Goal: Register for event/course

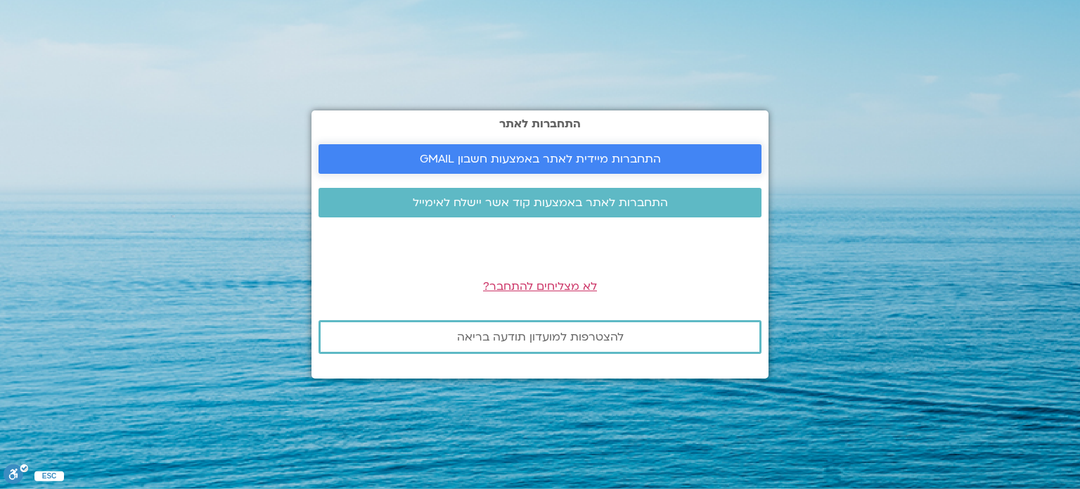
click at [636, 158] on span "התחברות מיידית לאתר באמצעות חשבון GMAIL" at bounding box center [540, 159] width 241 height 13
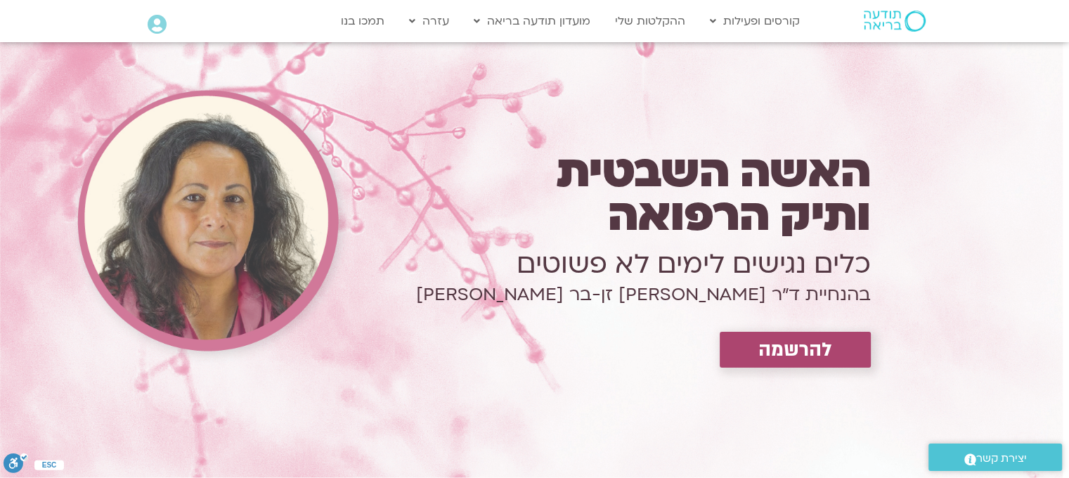
click at [153, 27] on icon at bounding box center [157, 25] width 19 height 20
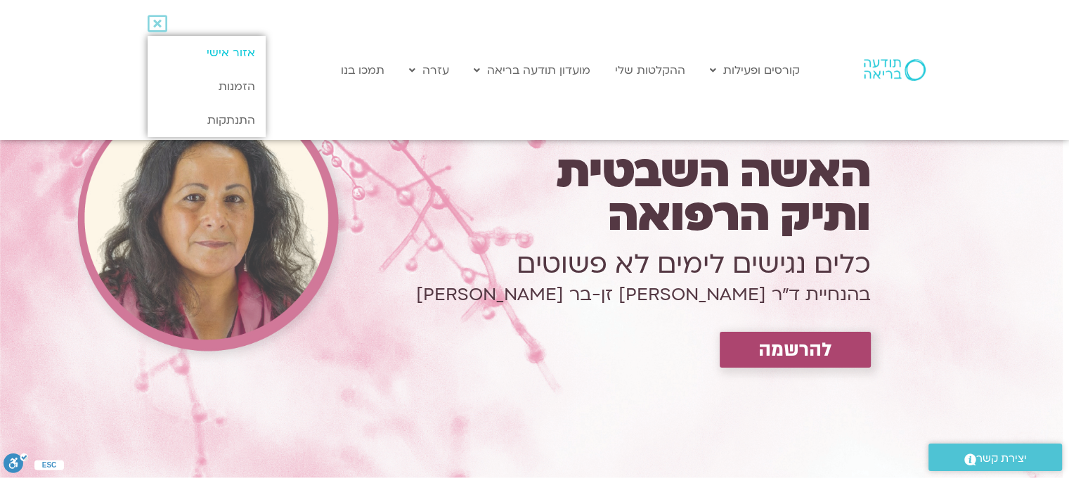
click at [217, 56] on link "אזור אישי" at bounding box center [206, 53] width 117 height 34
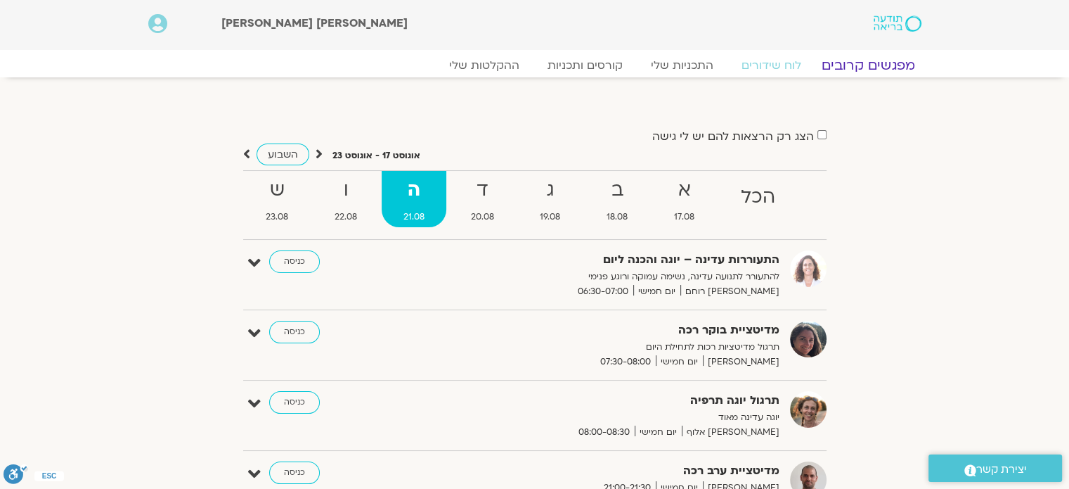
click at [865, 67] on link "מפגשים קרובים" at bounding box center [867, 65] width 127 height 17
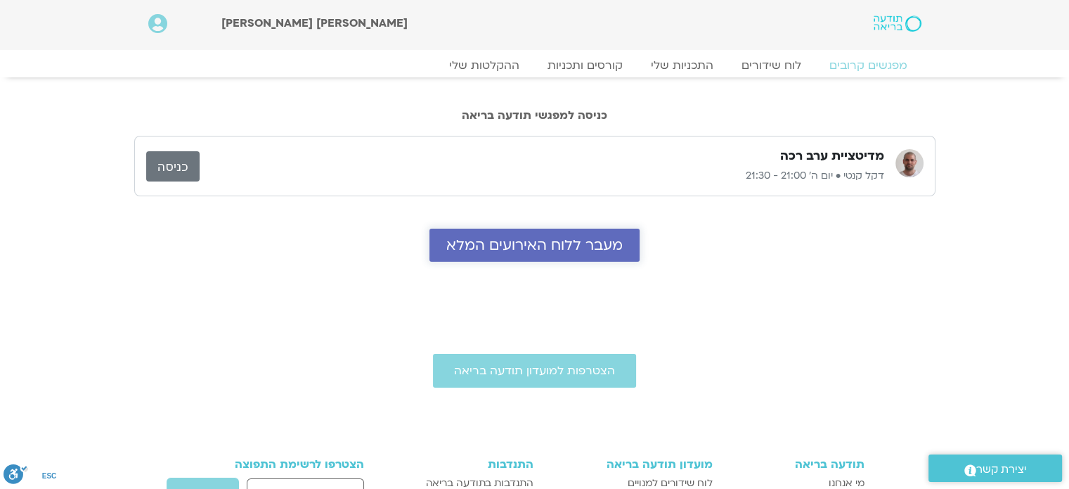
click at [577, 244] on span "מעבר ללוח האירועים המלא" at bounding box center [534, 245] width 176 height 16
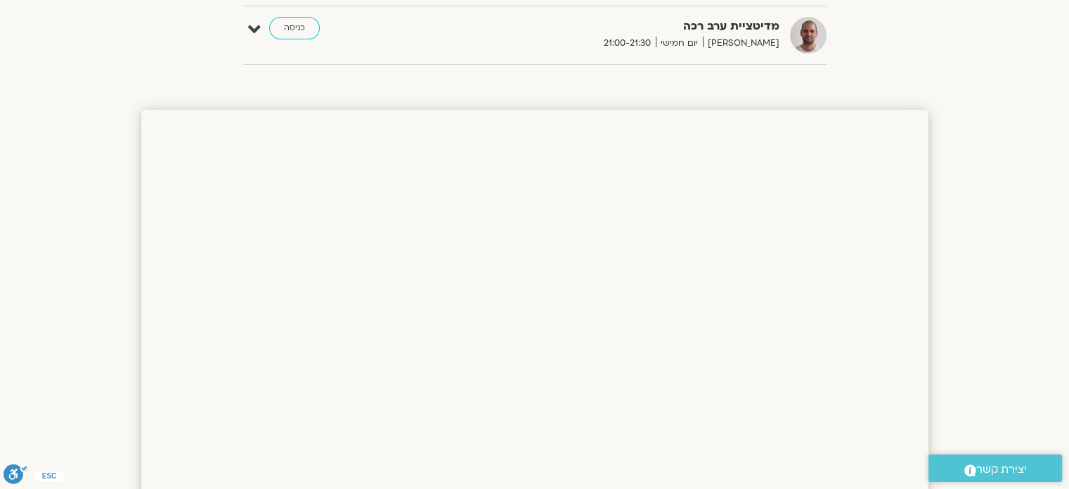
scroll to position [17, 0]
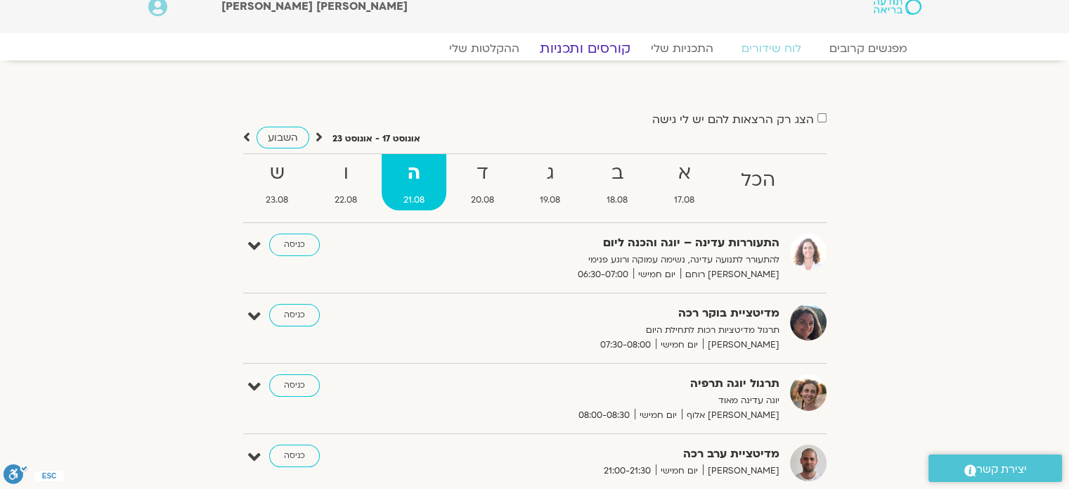
click at [596, 44] on link "קורסים ותכניות" at bounding box center [585, 48] width 124 height 17
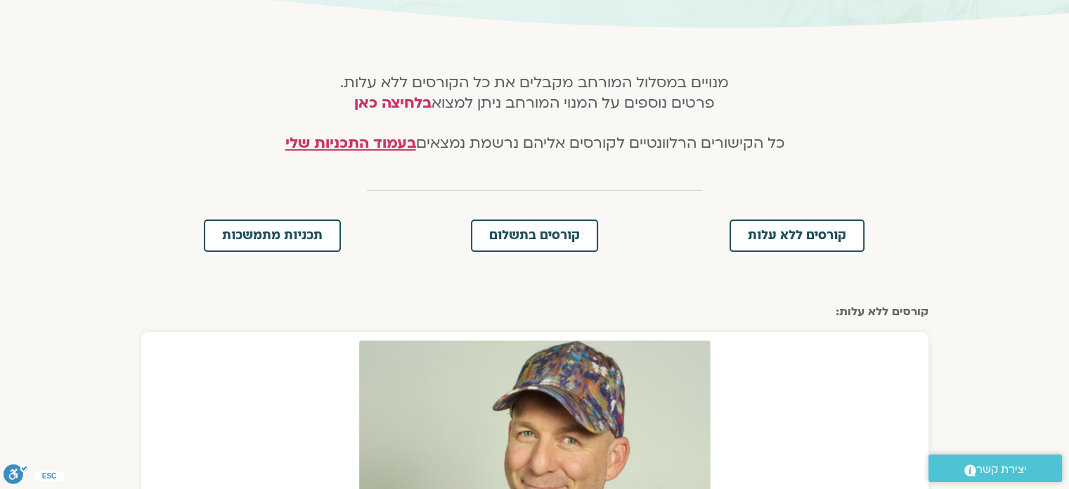
scroll to position [253, 0]
click at [565, 228] on link "קורסים בתשלום" at bounding box center [534, 236] width 127 height 32
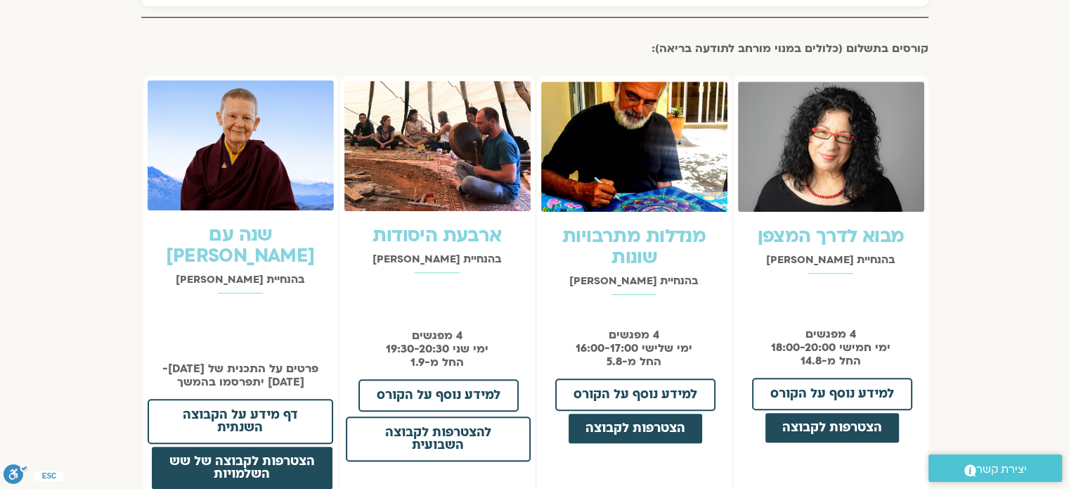
scroll to position [1038, 0]
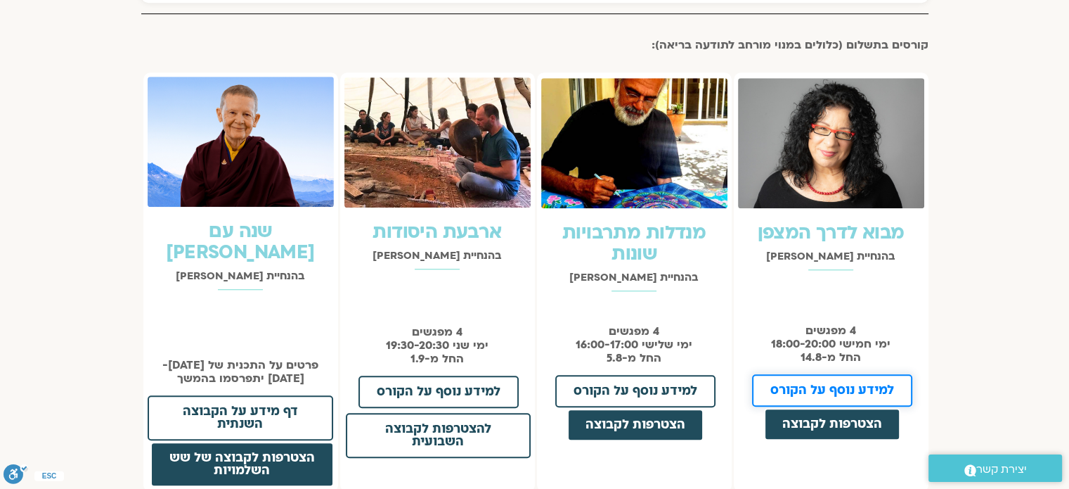
click at [835, 394] on link "למידע נוסף על הקורס" at bounding box center [832, 390] width 160 height 32
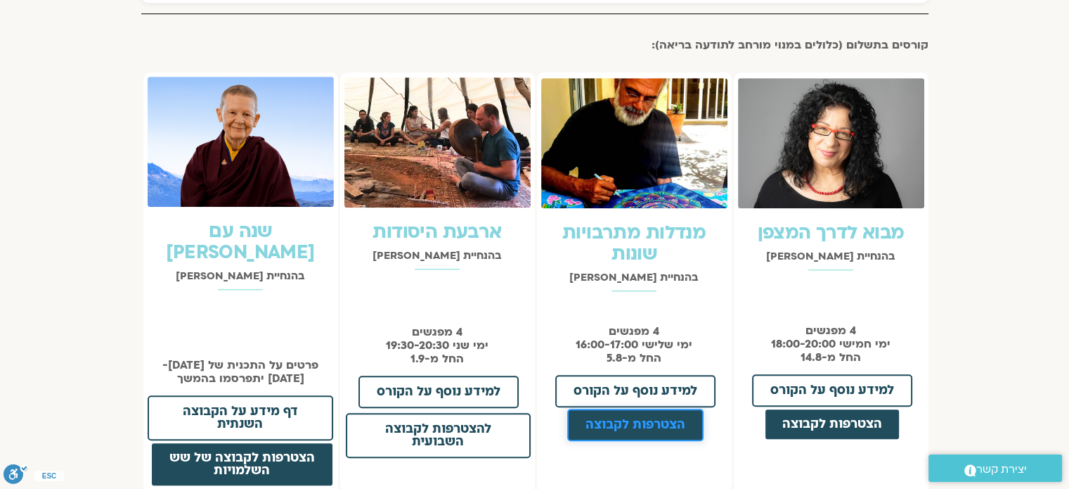
click at [688, 418] on link "הצטרפות לקבוצה" at bounding box center [635, 424] width 136 height 32
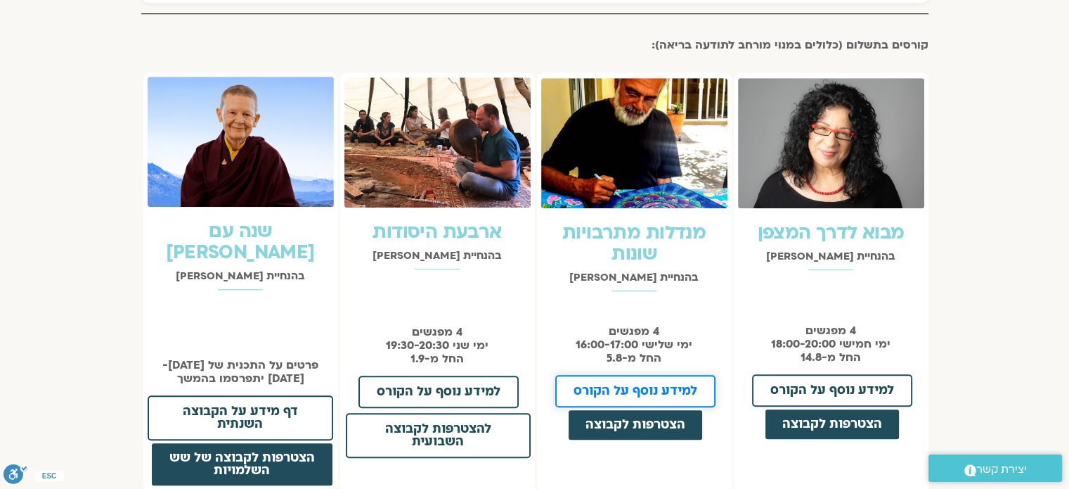
click at [615, 378] on link "למידע נוסף על הקורס" at bounding box center [635, 391] width 160 height 32
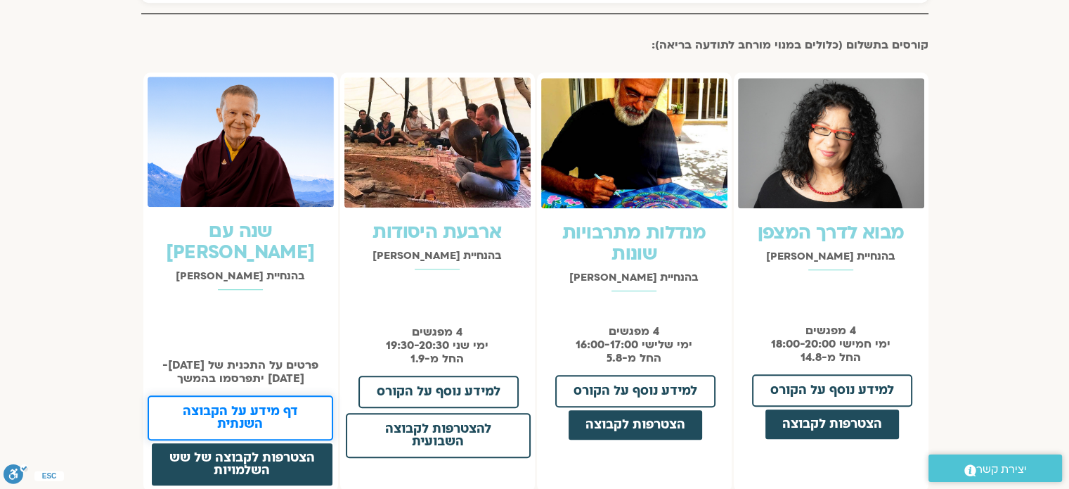
click at [256, 405] on span "דף מידע על הקבוצה השנתית" at bounding box center [240, 417] width 149 height 25
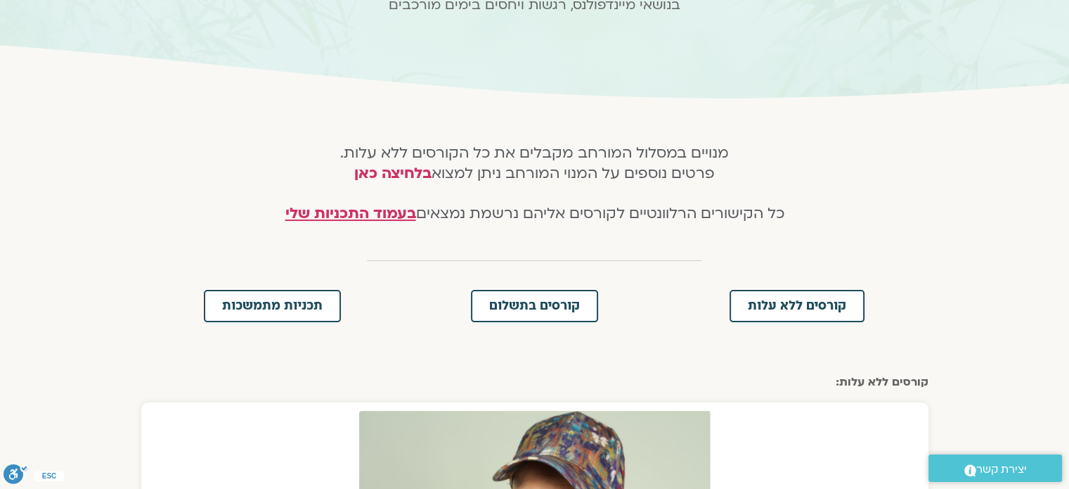
scroll to position [0, 0]
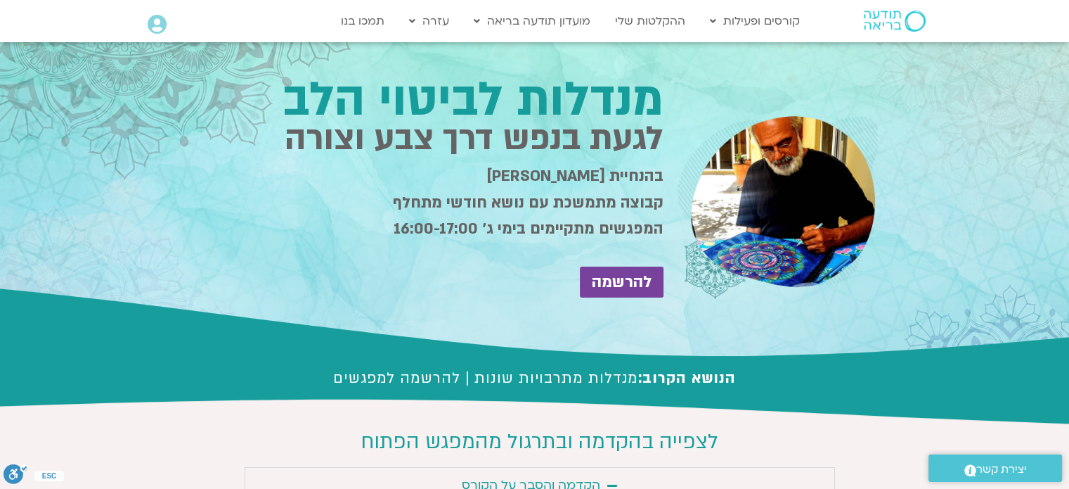
drag, startPoint x: 0, startPoint y: 0, endPoint x: 1042, endPoint y: 108, distance: 1047.5
click at [1042, 108] on section "מנדלות לביטוי הלב לגעת בנפש דרך צבע וצורה בהנחיית [PERSON_NAME] קבוצה מתמשכת עם…" at bounding box center [534, 201] width 1069 height 318
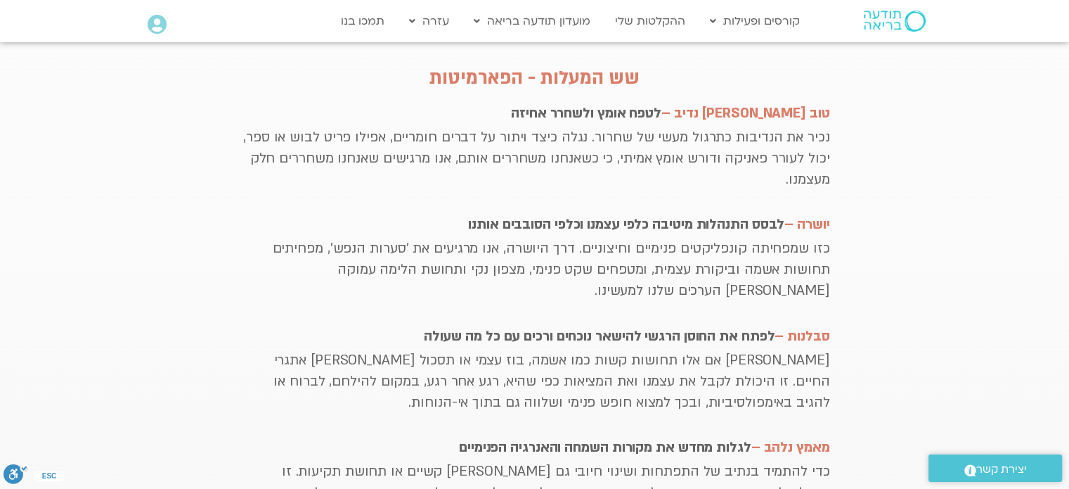
scroll to position [731, 0]
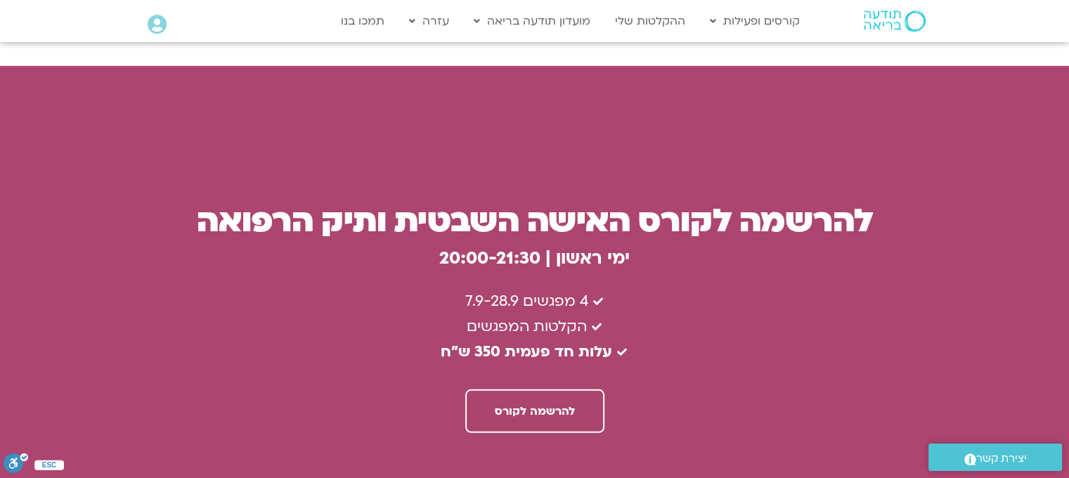
scroll to position [3788, 0]
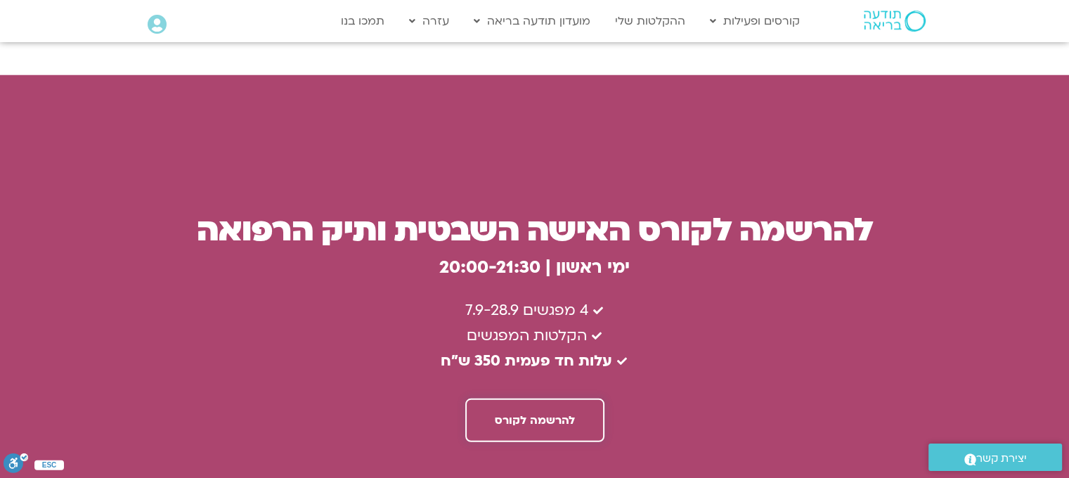
click at [566, 414] on span "להרשמה לקורס" at bounding box center [535, 420] width 80 height 13
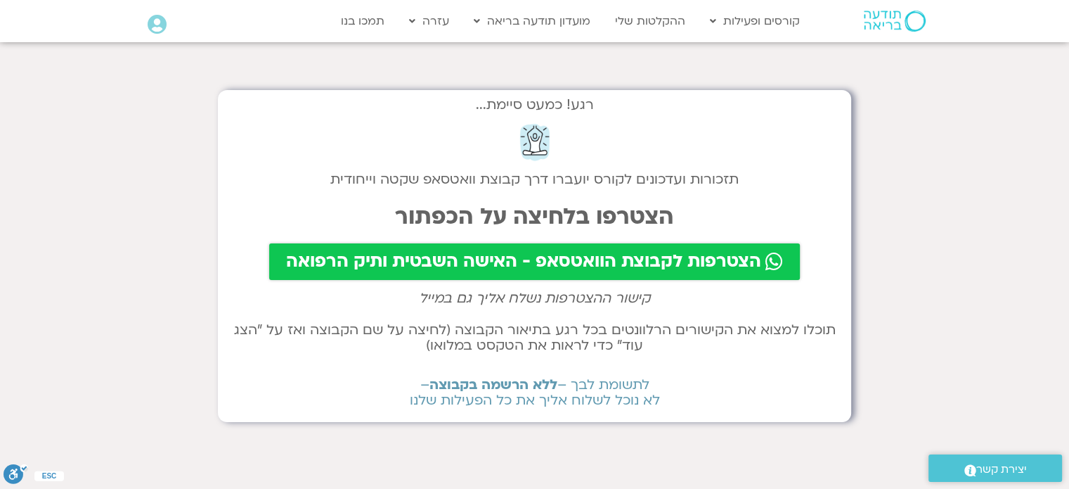
click at [680, 249] on link "הצטרפות לקבוצת הוואטסאפ - האישה השבטית ותיק הרפואה" at bounding box center [534, 261] width 531 height 37
